Goal: Information Seeking & Learning: Learn about a topic

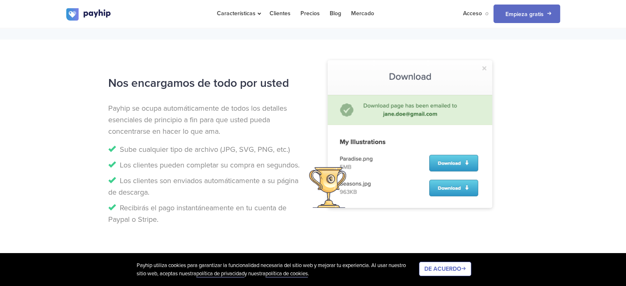
scroll to position [797, 0]
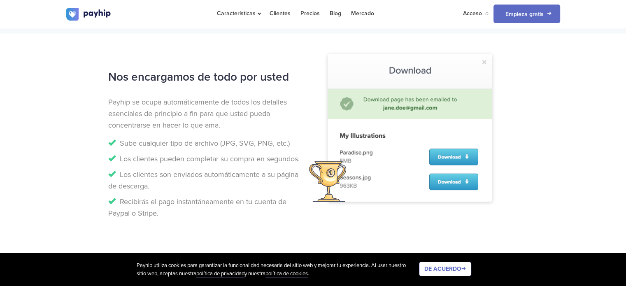
click at [209, 189] on li "Los clientes son enviados automáticamente a su página de descarga." at bounding box center [207, 180] width 199 height 23
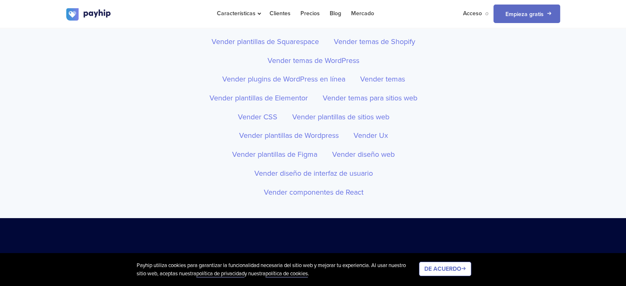
scroll to position [3061, 0]
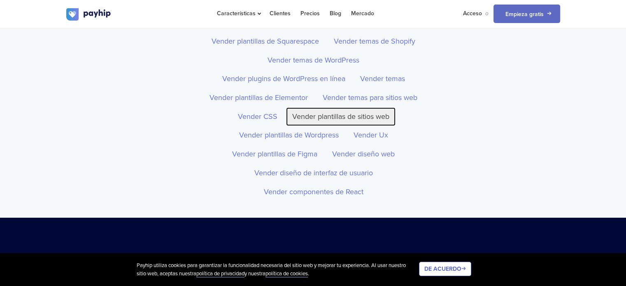
click at [336, 121] on font "Vender plantillas de sitios web" at bounding box center [340, 116] width 97 height 9
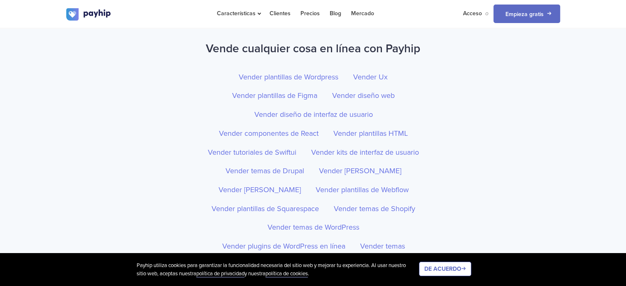
scroll to position [3067, 0]
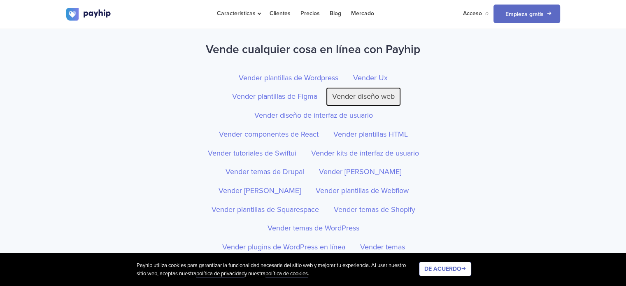
click at [344, 106] on link "Vender diseño web" at bounding box center [363, 96] width 75 height 19
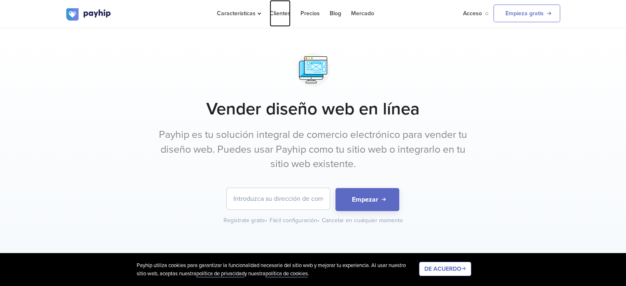
click at [282, 16] on font "Clientes" at bounding box center [280, 13] width 21 height 7
